Goal: Information Seeking & Learning: Learn about a topic

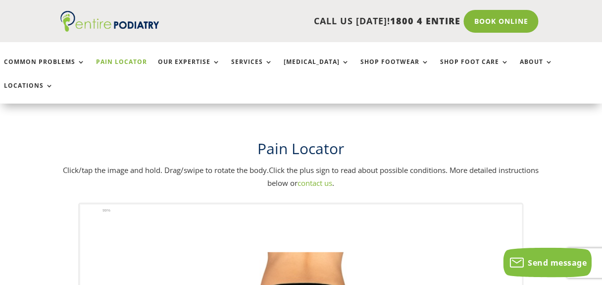
scroll to position [119, 0]
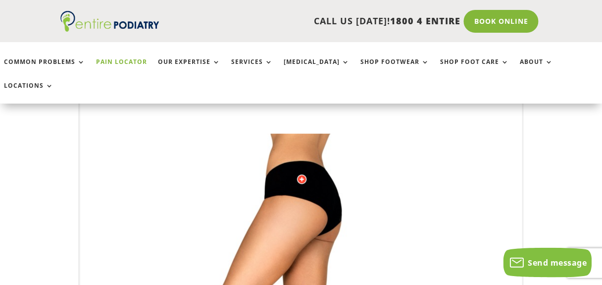
click at [300, 174] on div at bounding box center [302, 179] width 10 height 10
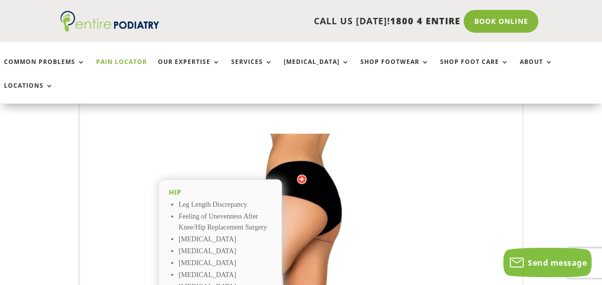
scroll to position [199, 0]
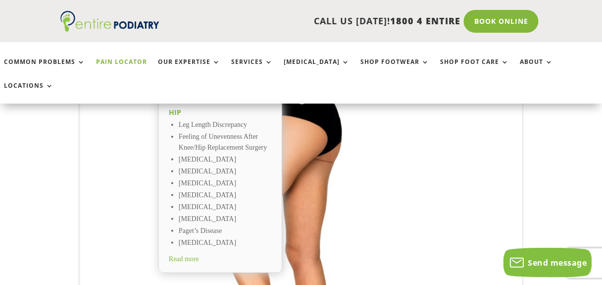
click at [184, 256] on span "Read more" at bounding box center [184, 259] width 30 height 7
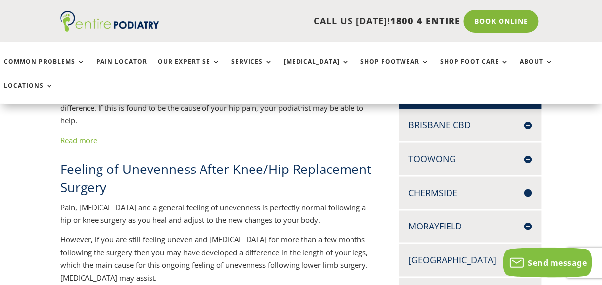
scroll to position [41, 0]
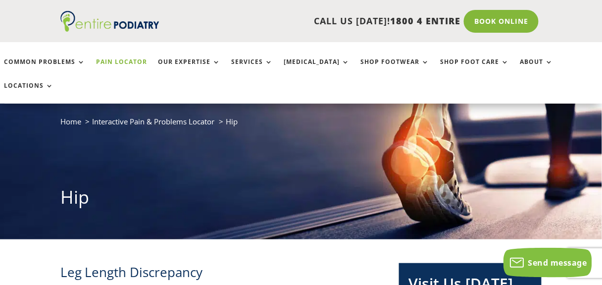
click at [119, 60] on link "Pain Locator" at bounding box center [122, 68] width 51 height 21
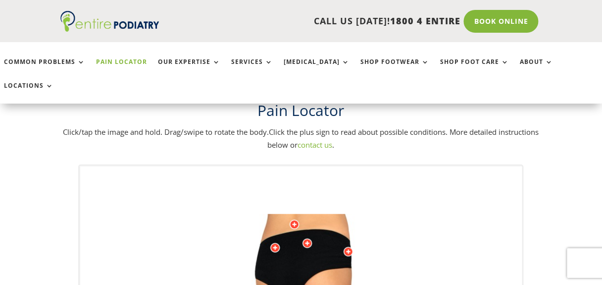
scroll to position [40, 0]
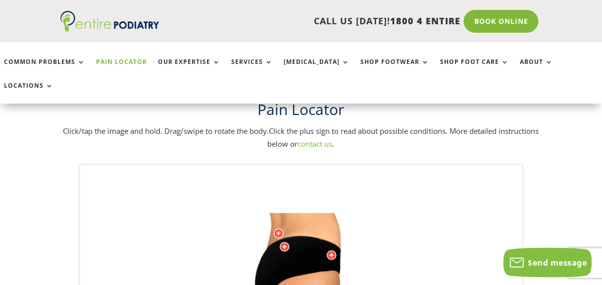
click at [283, 242] on div at bounding box center [285, 247] width 10 height 10
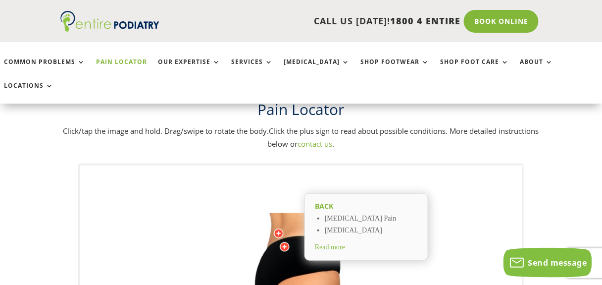
click at [279, 228] on div at bounding box center [279, 233] width 10 height 10
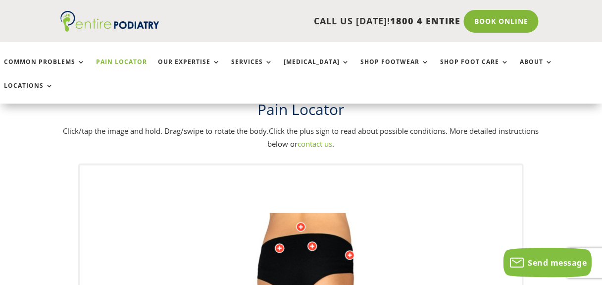
drag, startPoint x: 307, startPoint y: 232, endPoint x: 336, endPoint y: 229, distance: 29.4
click at [280, 243] on div at bounding box center [280, 248] width 10 height 10
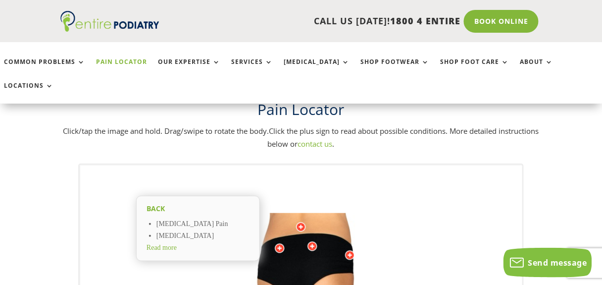
click at [313, 241] on div at bounding box center [313, 246] width 10 height 10
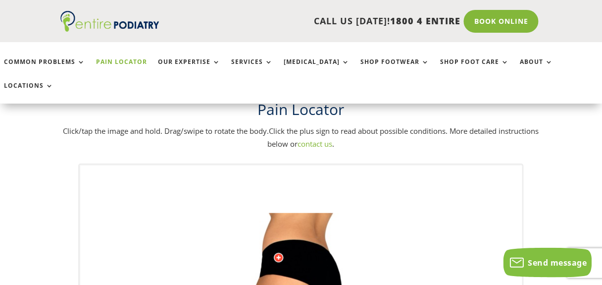
drag, startPoint x: 274, startPoint y: 225, endPoint x: 322, endPoint y: 233, distance: 49.2
click at [276, 253] on div at bounding box center [279, 258] width 10 height 10
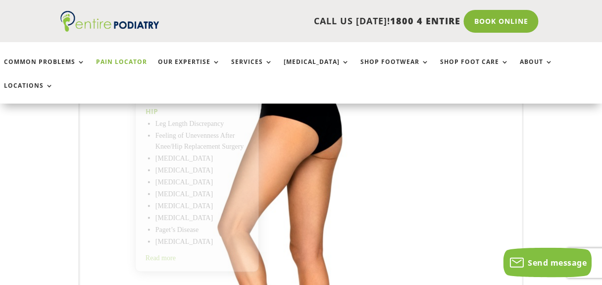
click at [317, 166] on img at bounding box center [301, 252] width 273 height 396
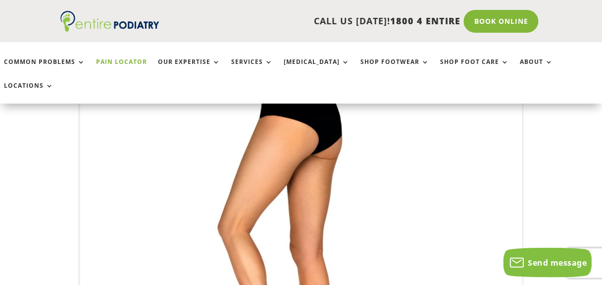
click at [317, 166] on img at bounding box center [301, 252] width 273 height 396
click at [314, 194] on img at bounding box center [301, 252] width 273 height 396
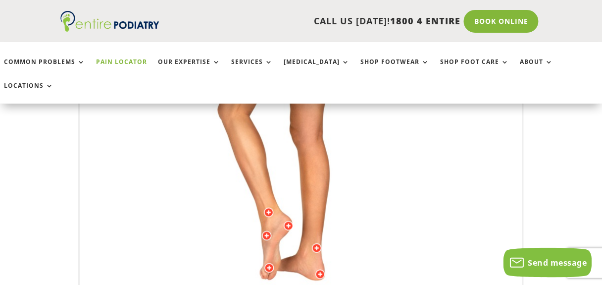
scroll to position [318, 0]
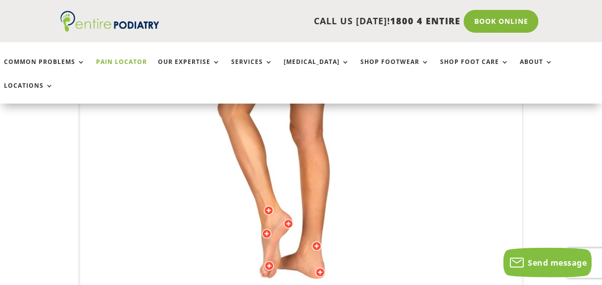
click at [266, 206] on div at bounding box center [269, 211] width 10 height 10
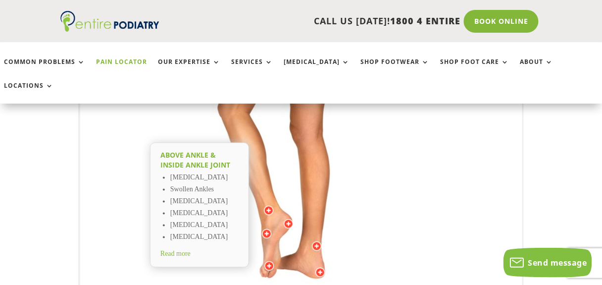
click at [288, 219] on div at bounding box center [289, 224] width 10 height 10
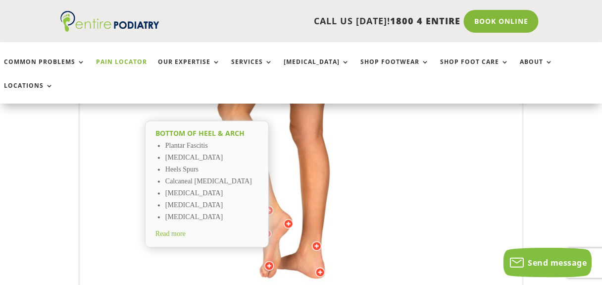
click at [268, 208] on div "Bottom of Heel & Arch Plantar Fascitis Bursitis Heels Spurs Calcaneal Stress Fr…" at bounding box center [207, 184] width 124 height 127
click at [269, 261] on div at bounding box center [269, 266] width 10 height 10
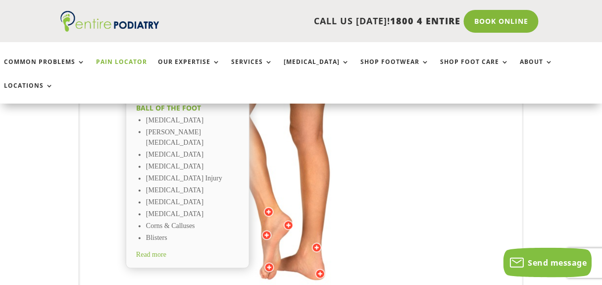
scroll to position [317, 0]
click at [269, 229] on div at bounding box center [267, 234] width 10 height 10
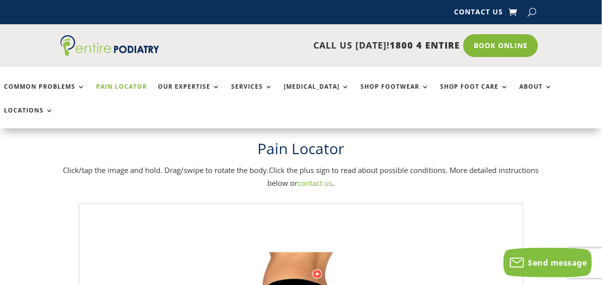
scroll to position [0, 0]
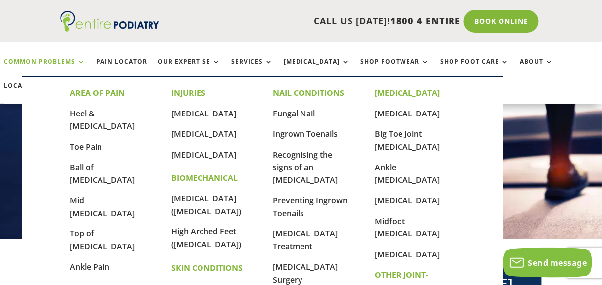
click at [33, 58] on link "Common Problems" at bounding box center [44, 68] width 81 height 21
